Goal: Information Seeking & Learning: Check status

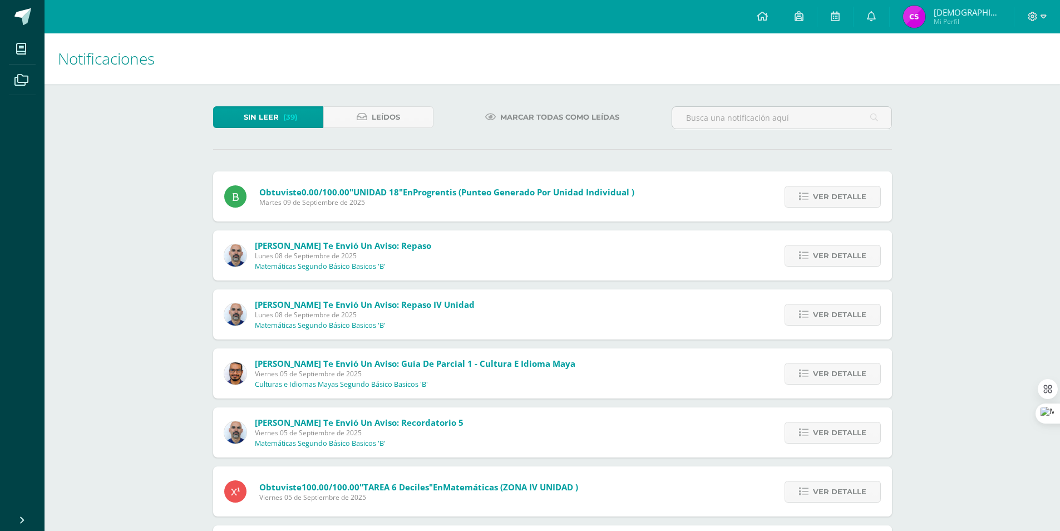
click at [680, 209] on div "Obtuviste 0.00/100.00 "UNIDAD 18" en Progrentis (Punteo generado por unidad ind…" at bounding box center [552, 196] width 679 height 50
click at [879, 187] on link "Ver detalle" at bounding box center [833, 197] width 96 height 22
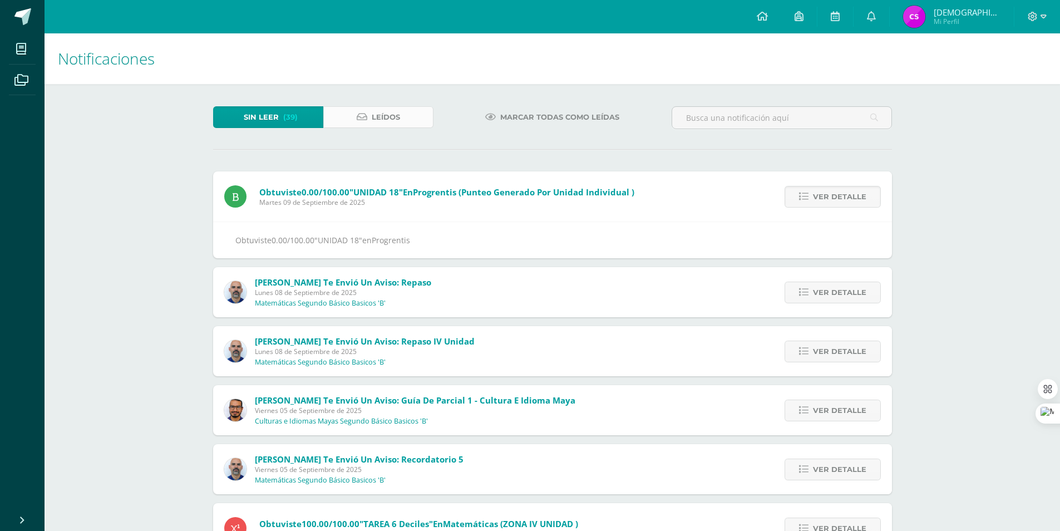
click at [373, 116] on span "Leídos" at bounding box center [386, 117] width 28 height 21
click at [370, 119] on link "Leídos" at bounding box center [378, 117] width 110 height 22
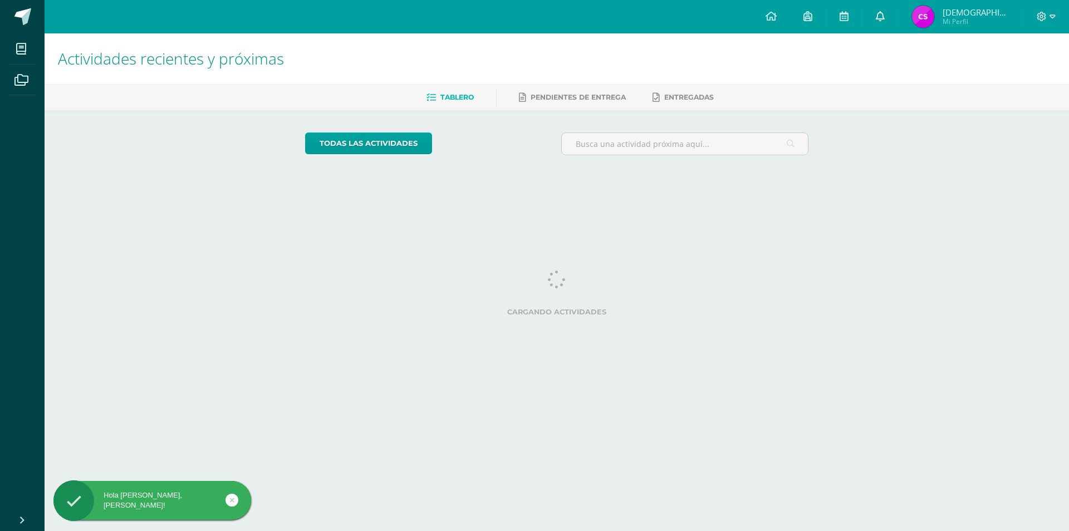
click at [885, 12] on icon at bounding box center [880, 16] width 9 height 10
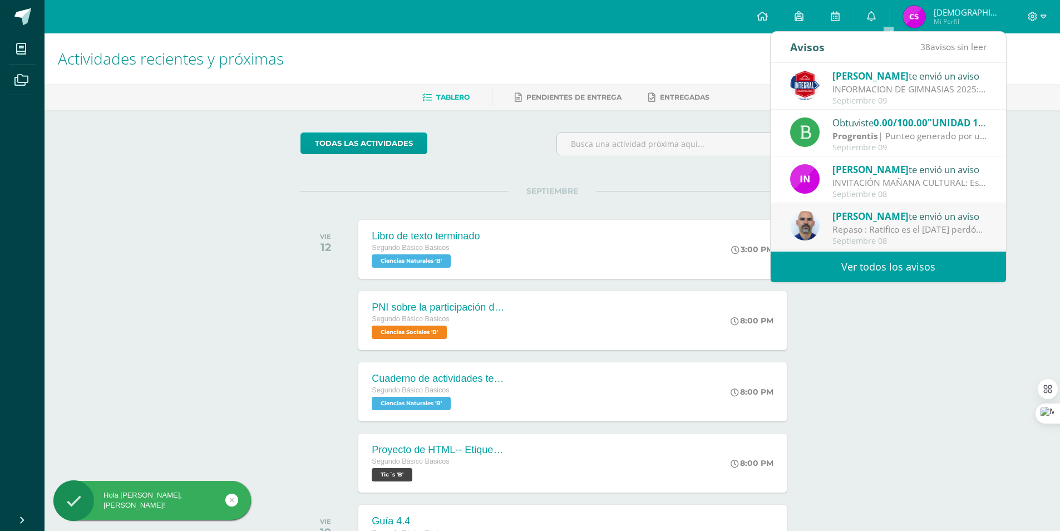
click at [819, 264] on link "Ver todos los avisos" at bounding box center [888, 267] width 235 height 31
click at [805, 268] on link "Ver todos los avisos" at bounding box center [888, 267] width 235 height 31
